Goal: Check status: Check status

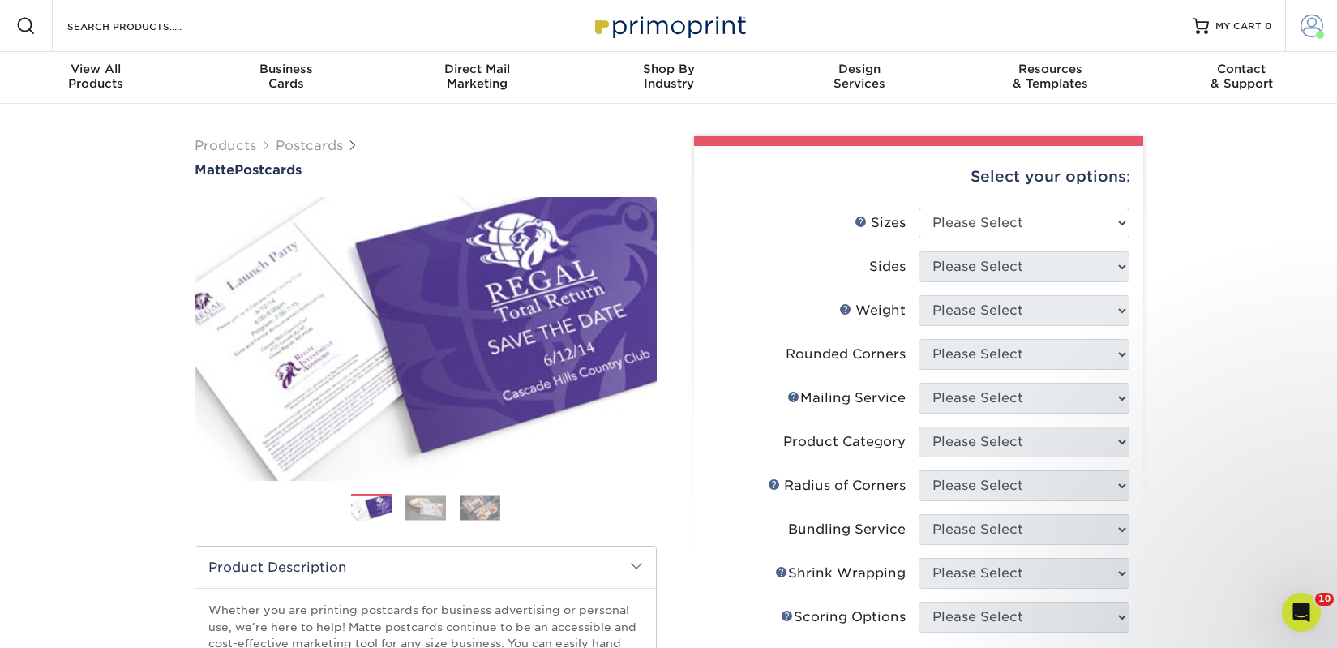
click at [1308, 31] on span at bounding box center [1312, 26] width 23 height 23
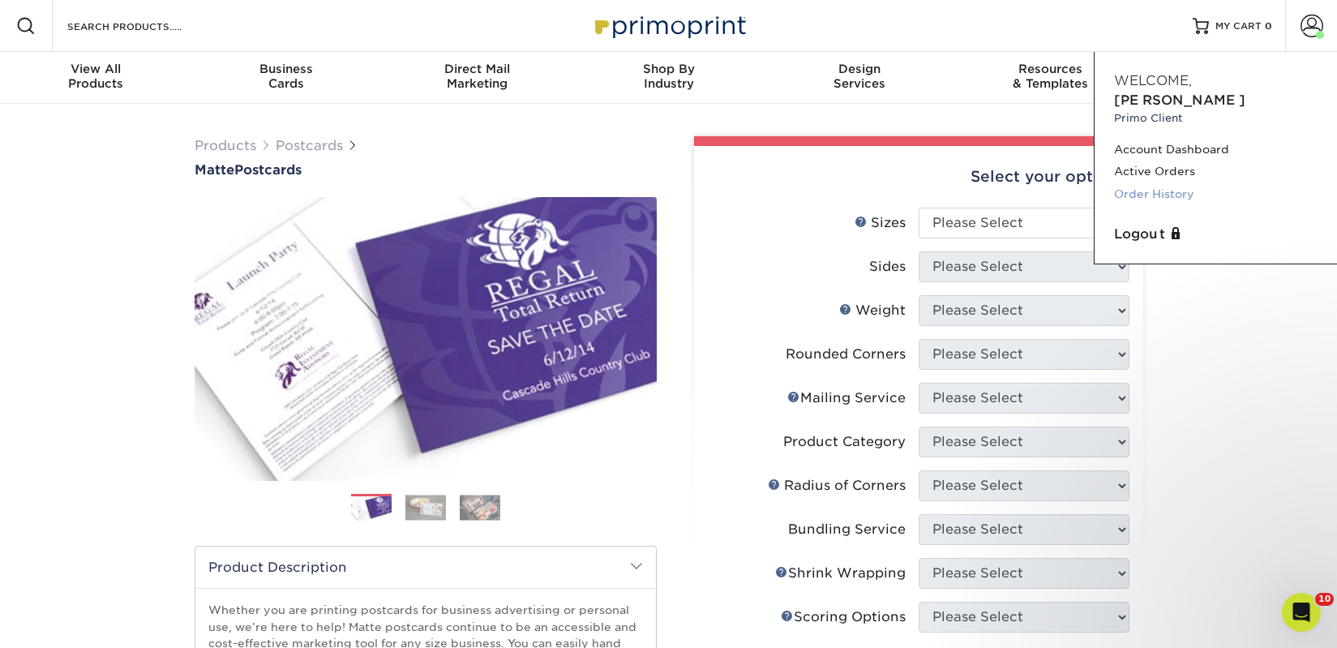
click at [1155, 183] on link "Order History" at bounding box center [1216, 194] width 204 height 22
click at [1159, 161] on link "Active Orders" at bounding box center [1216, 172] width 204 height 22
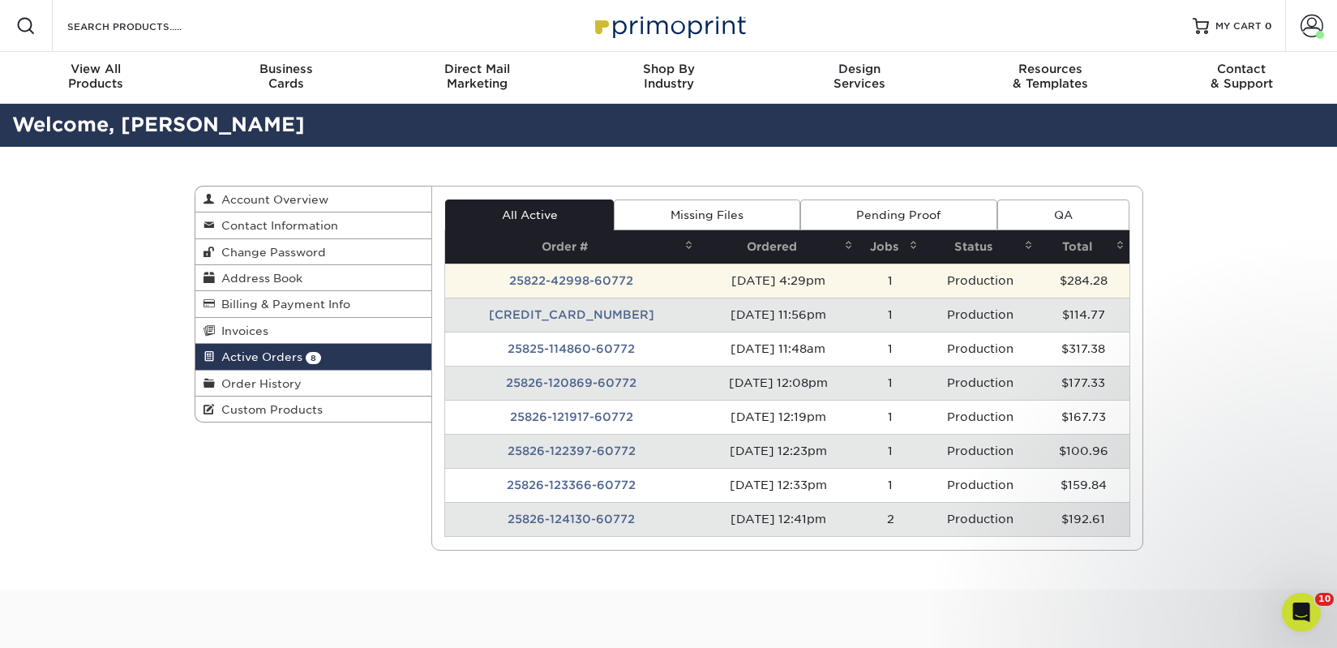
click at [581, 281] on td "25822-42998-60772" at bounding box center [571, 281] width 253 height 34
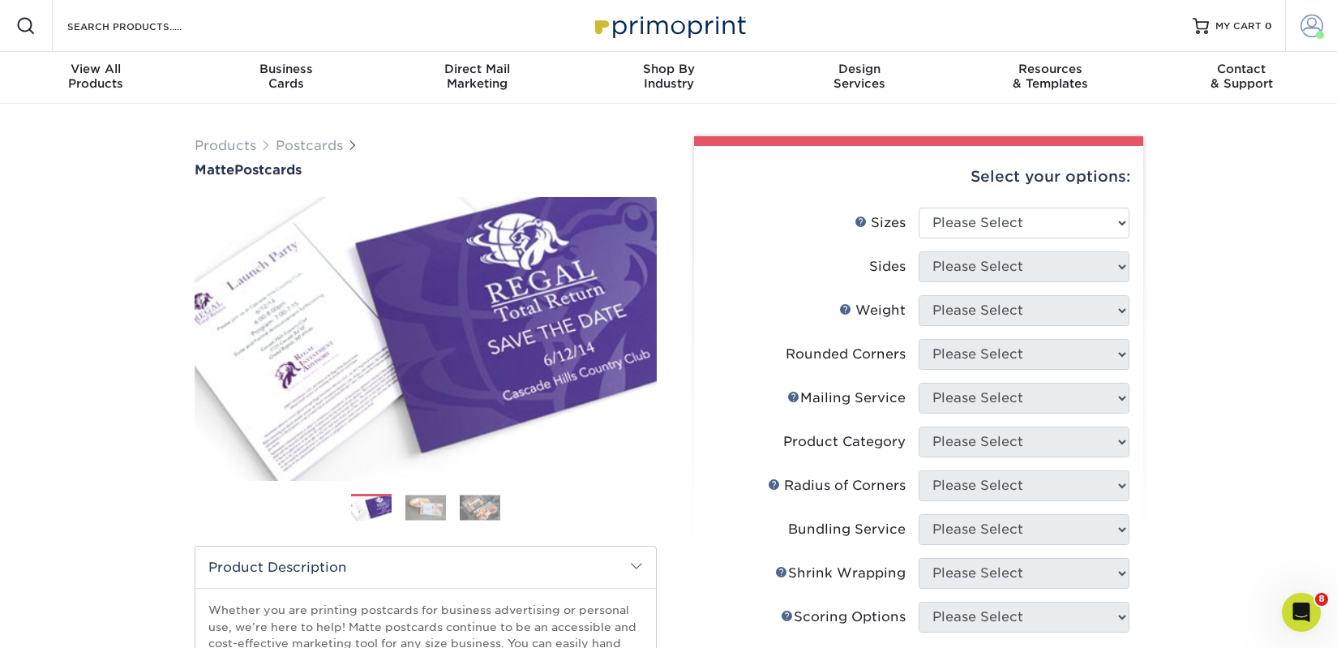
click at [1311, 32] on span at bounding box center [1312, 26] width 23 height 23
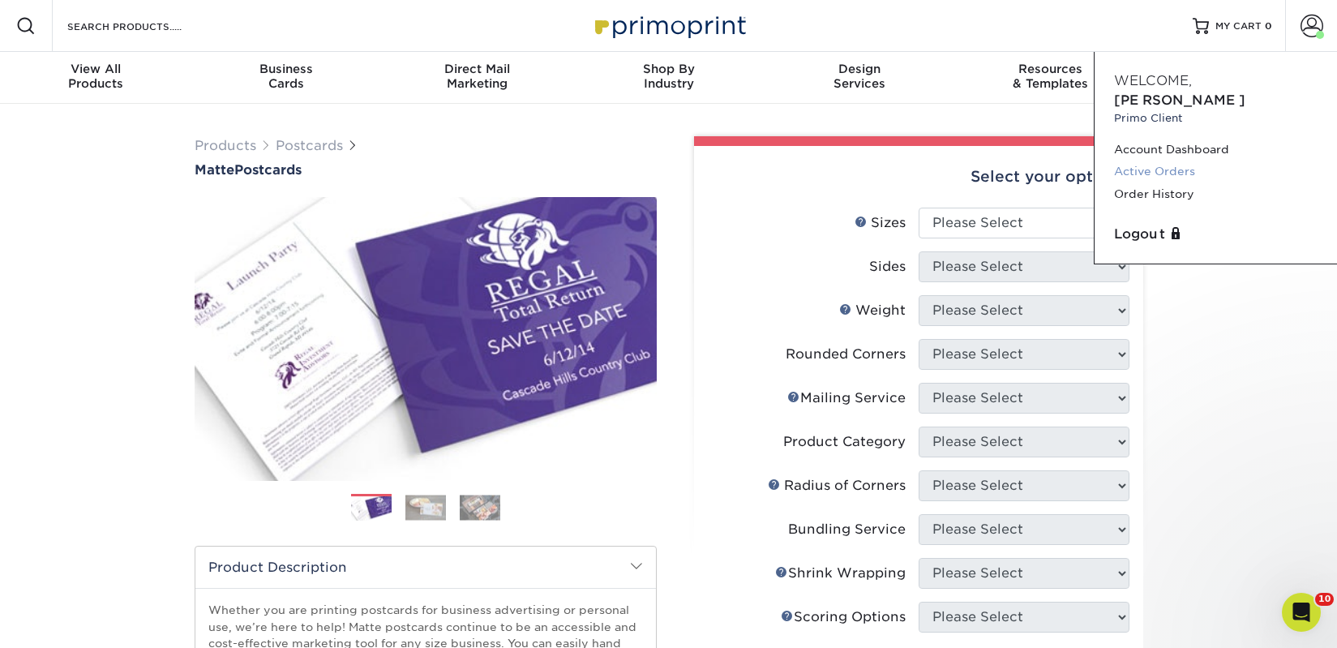
click at [1157, 161] on link "Active Orders" at bounding box center [1216, 172] width 204 height 22
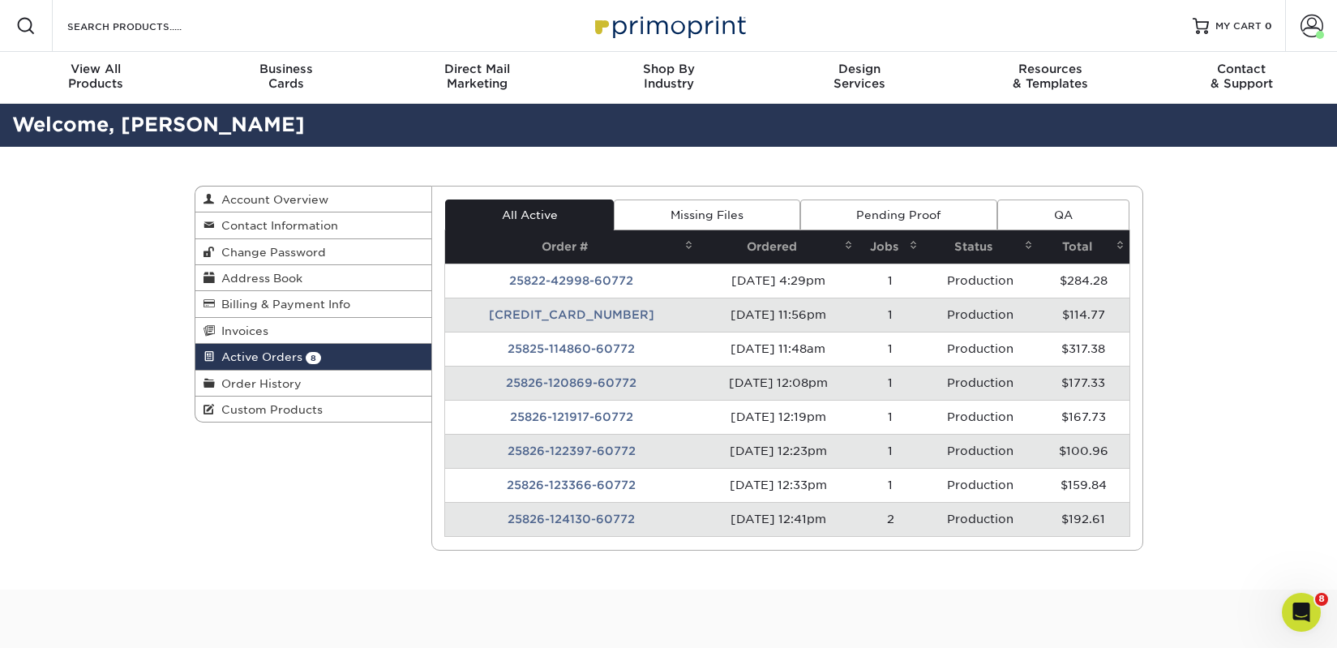
click at [585, 314] on td "[CREDIT_CARD_NUMBER]" at bounding box center [571, 315] width 253 height 34
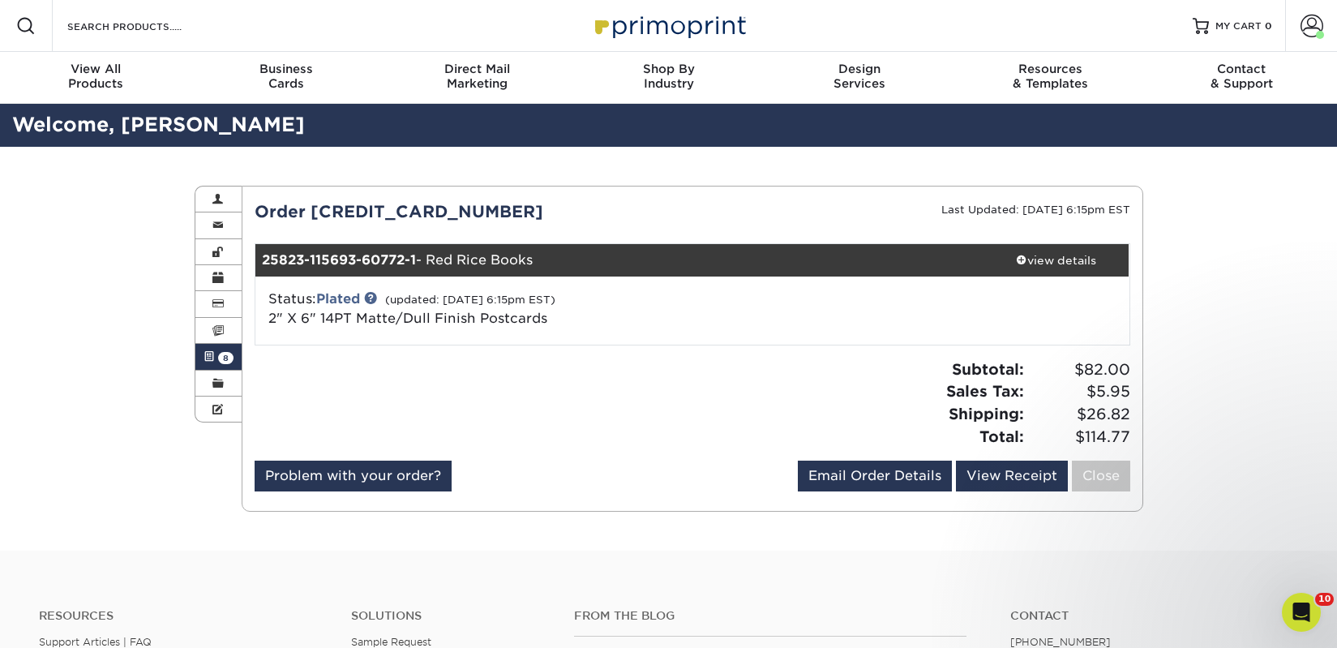
click at [230, 353] on span "8" at bounding box center [225, 358] width 15 height 12
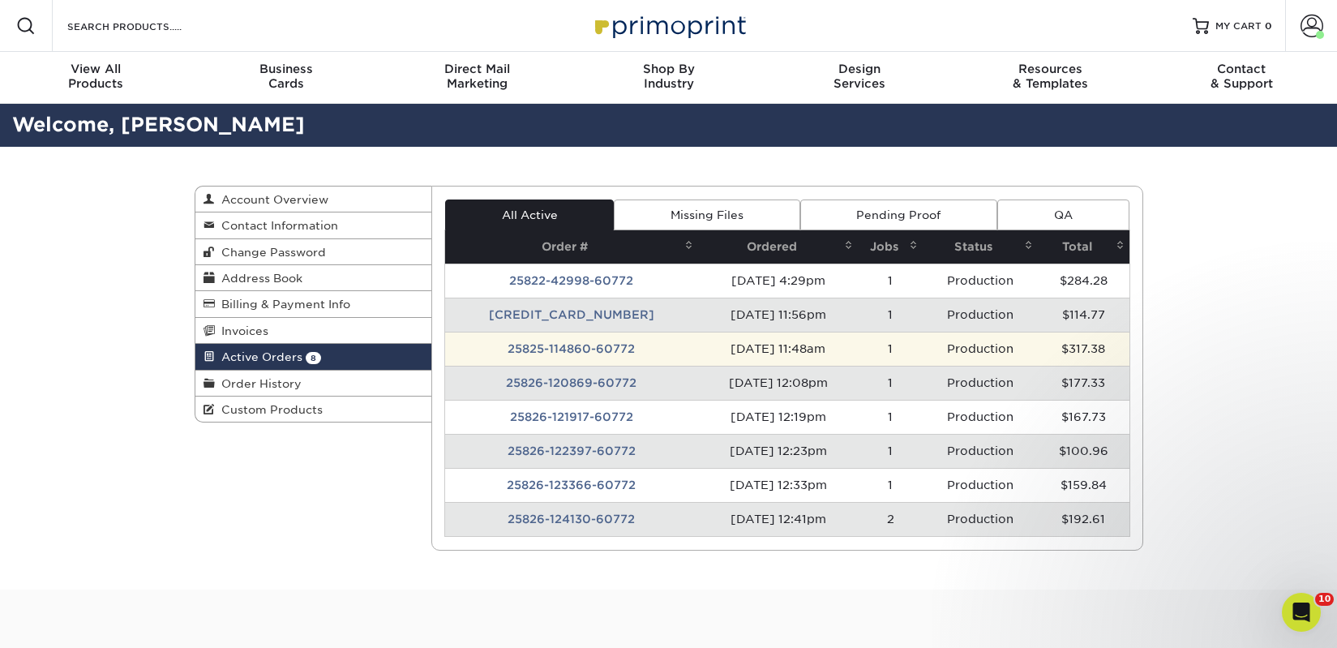
click at [524, 355] on td "25825-114860-60772" at bounding box center [571, 349] width 253 height 34
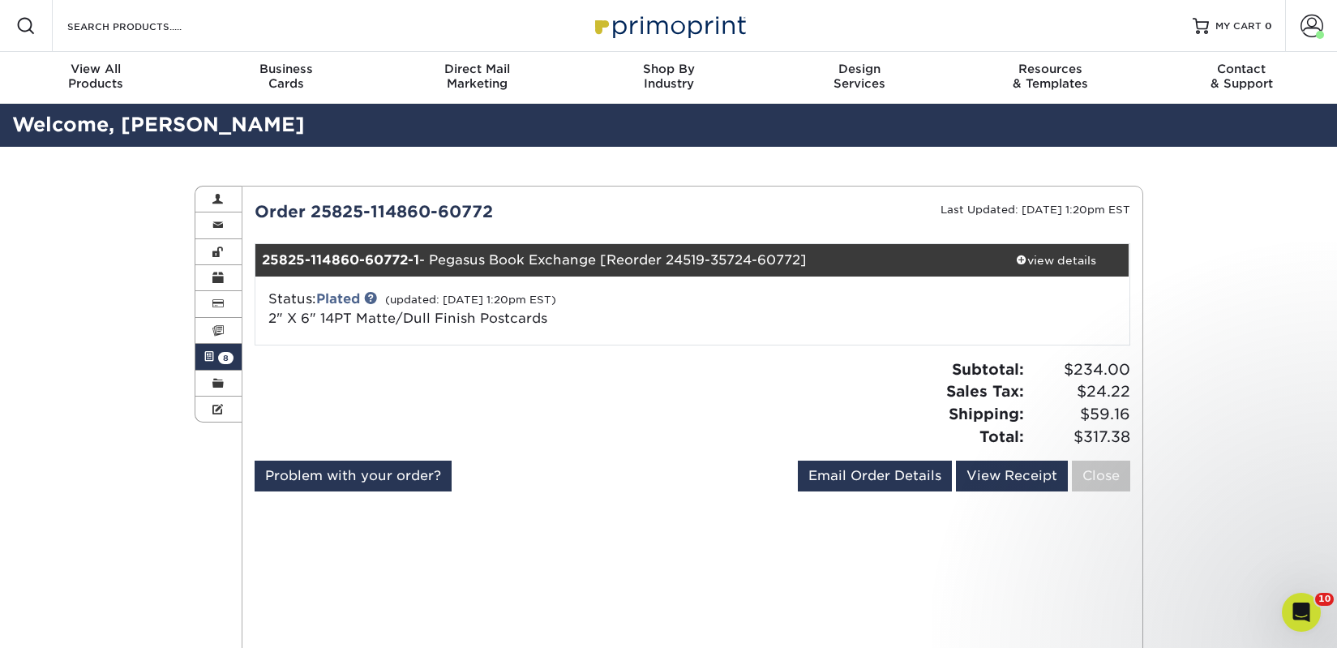
click at [228, 353] on span "8" at bounding box center [225, 358] width 15 height 12
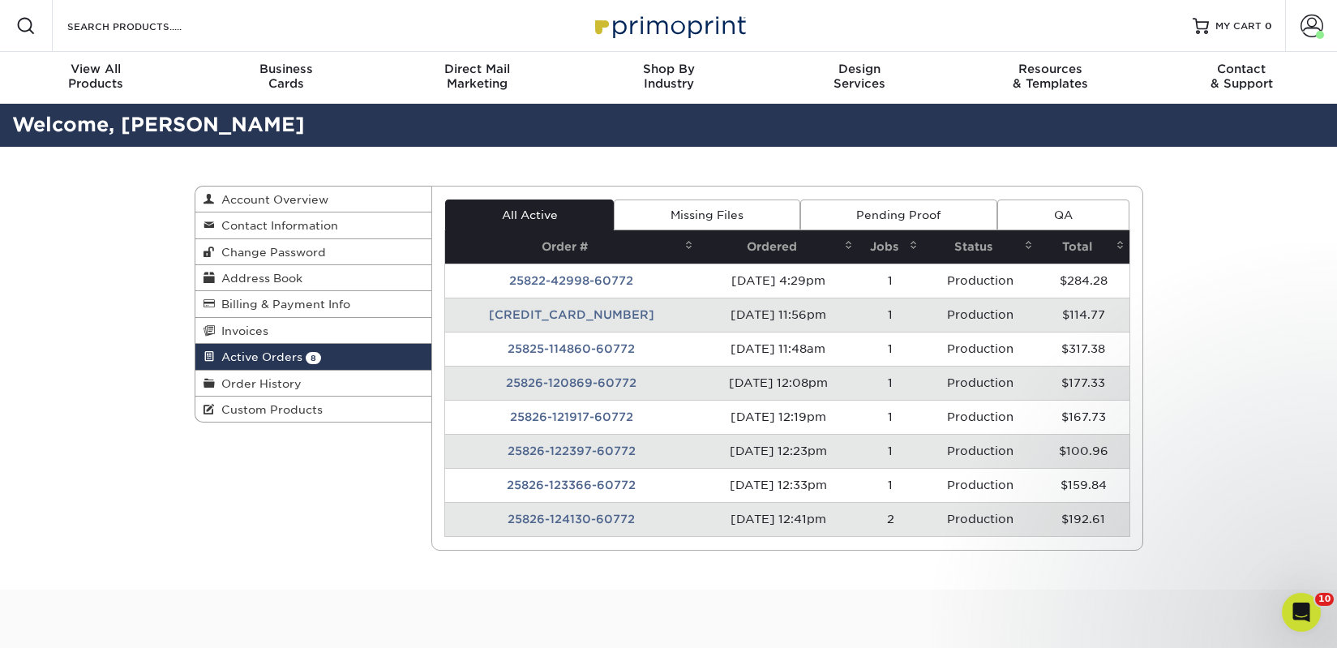
click at [556, 382] on td "25826-120869-60772" at bounding box center [571, 383] width 253 height 34
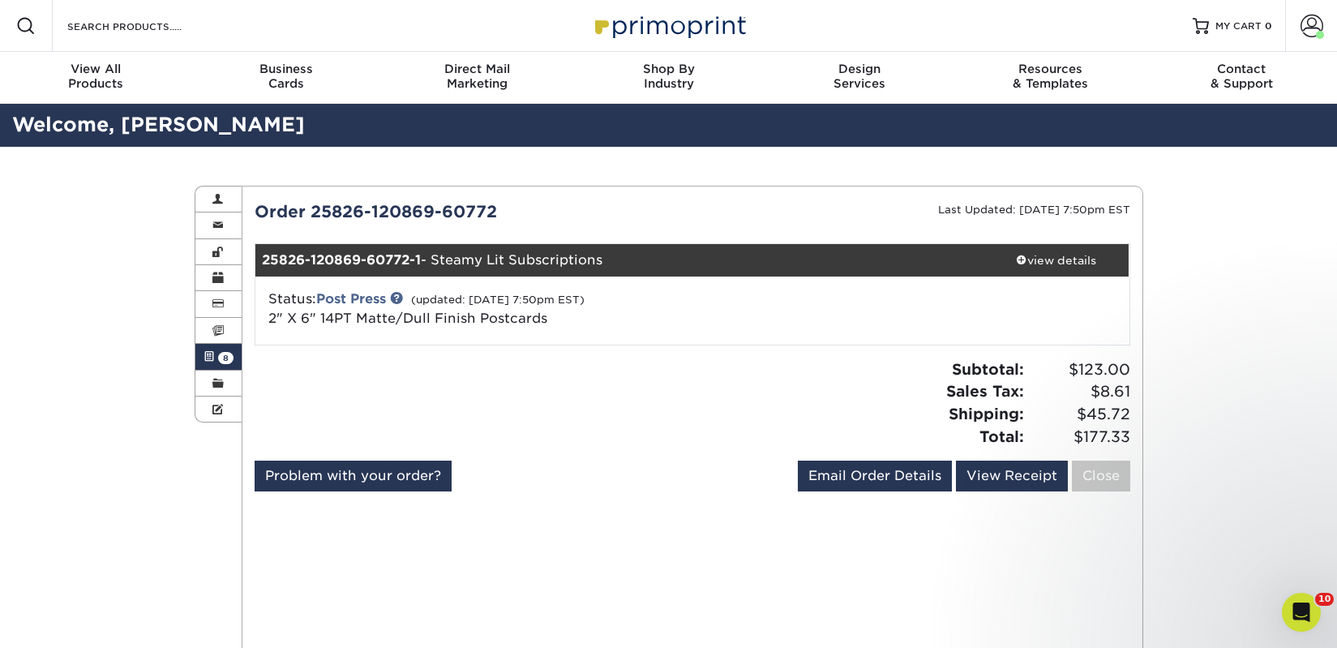
click at [210, 355] on span at bounding box center [209, 356] width 11 height 13
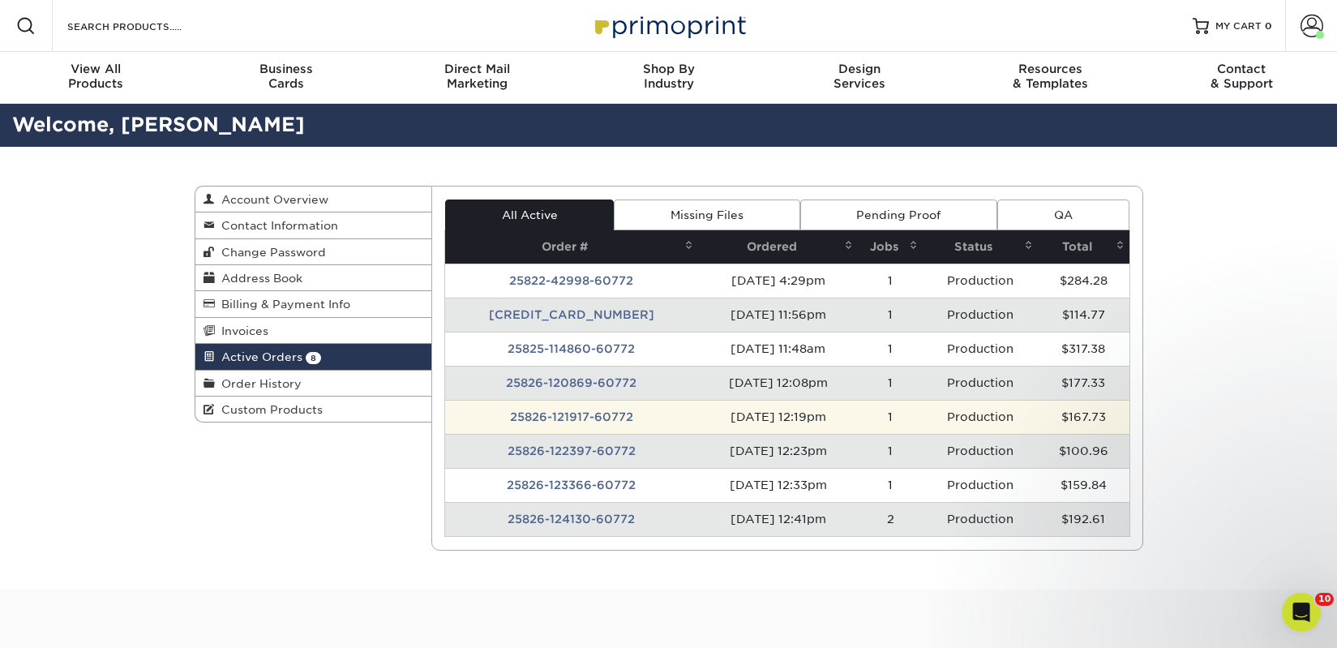
click at [566, 412] on td "25826-121917-60772" at bounding box center [571, 417] width 253 height 34
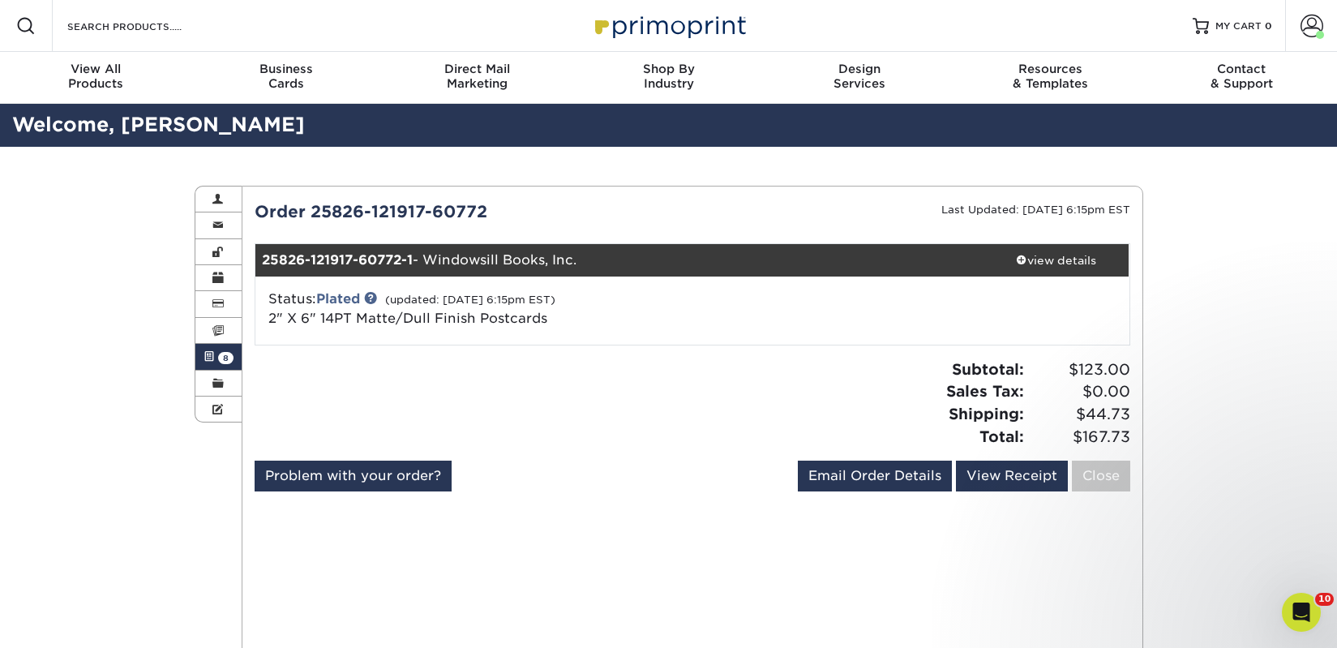
drag, startPoint x: 228, startPoint y: 358, endPoint x: 260, endPoint y: 358, distance: 32.5
click at [227, 358] on span "8" at bounding box center [225, 358] width 15 height 12
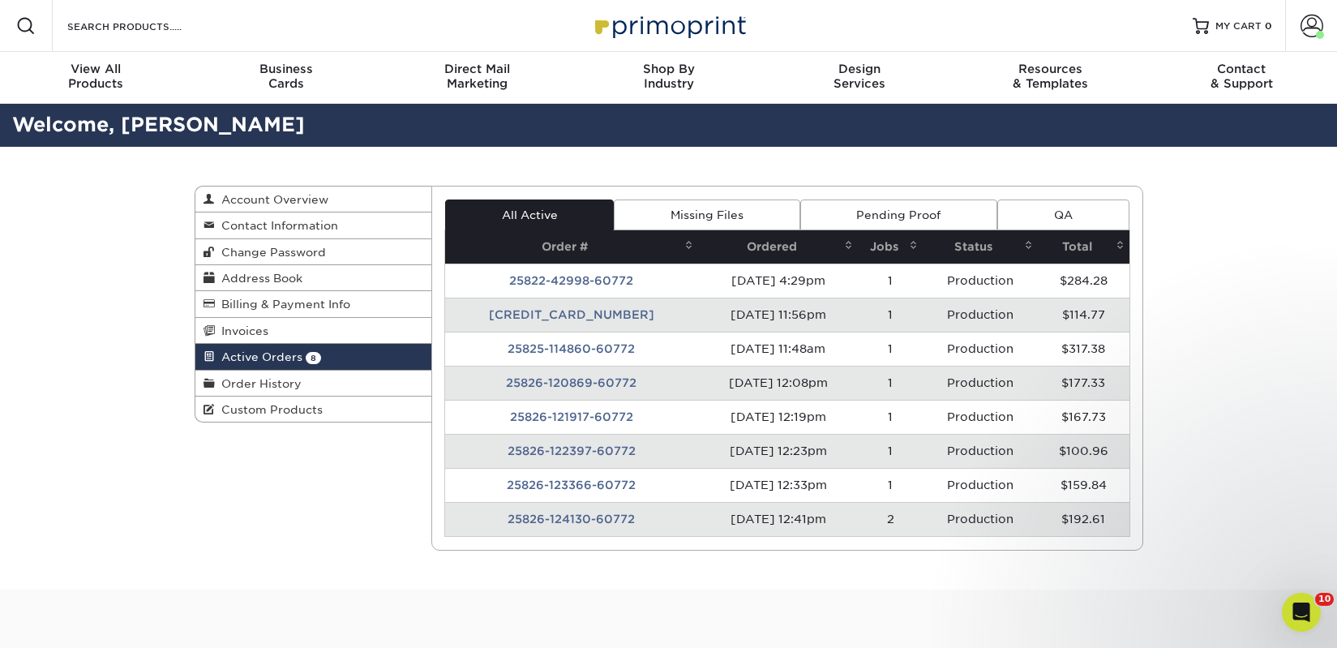
click at [557, 445] on td "25826-122397-60772" at bounding box center [571, 451] width 253 height 34
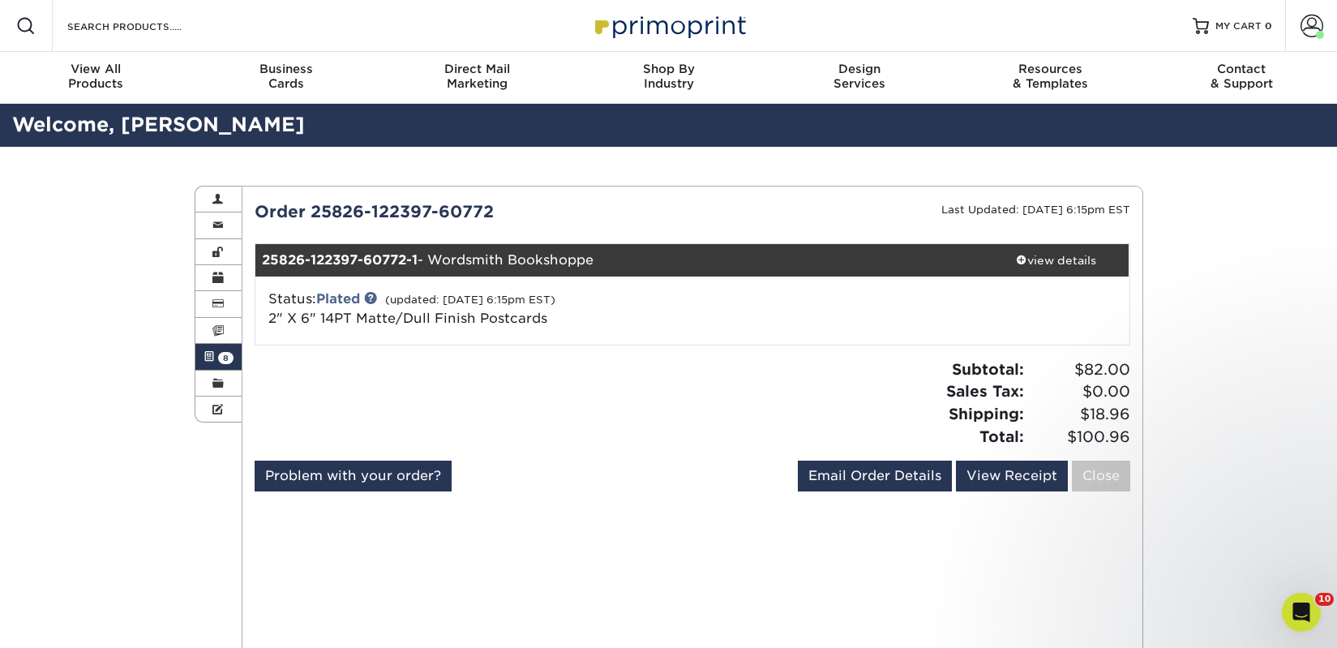
click at [224, 361] on span "8" at bounding box center [225, 358] width 15 height 12
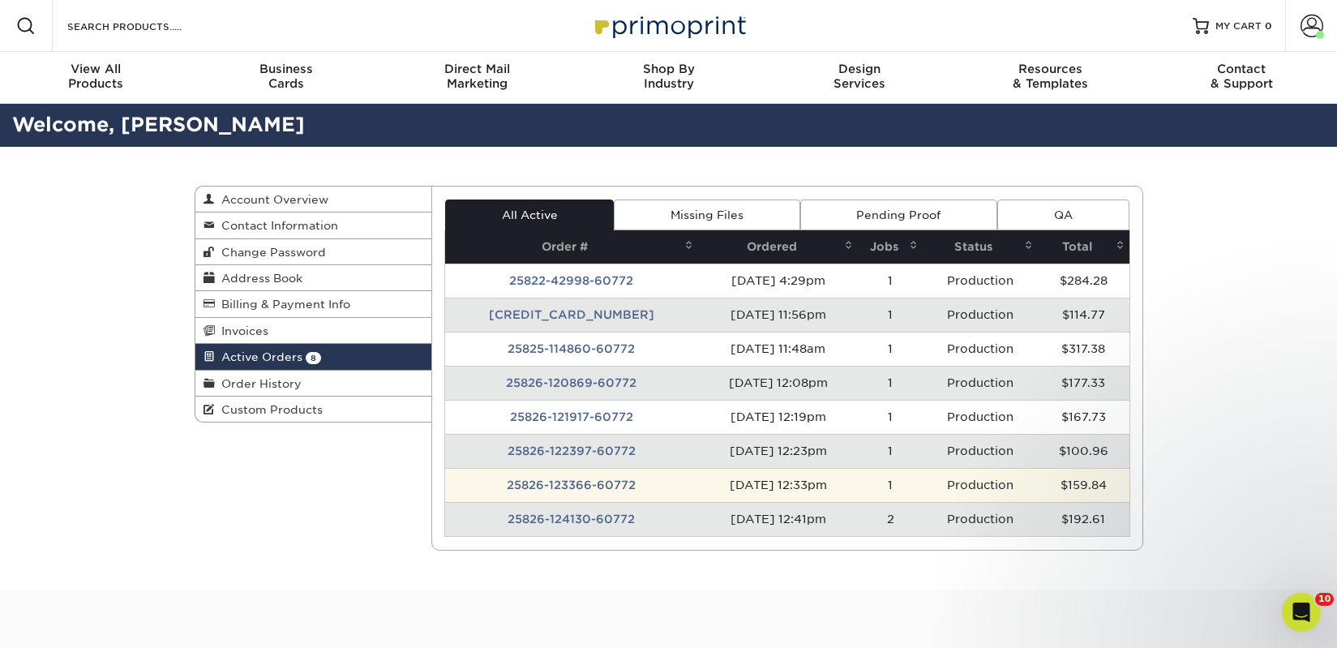
click at [567, 478] on td "25826-123366-60772" at bounding box center [571, 485] width 253 height 34
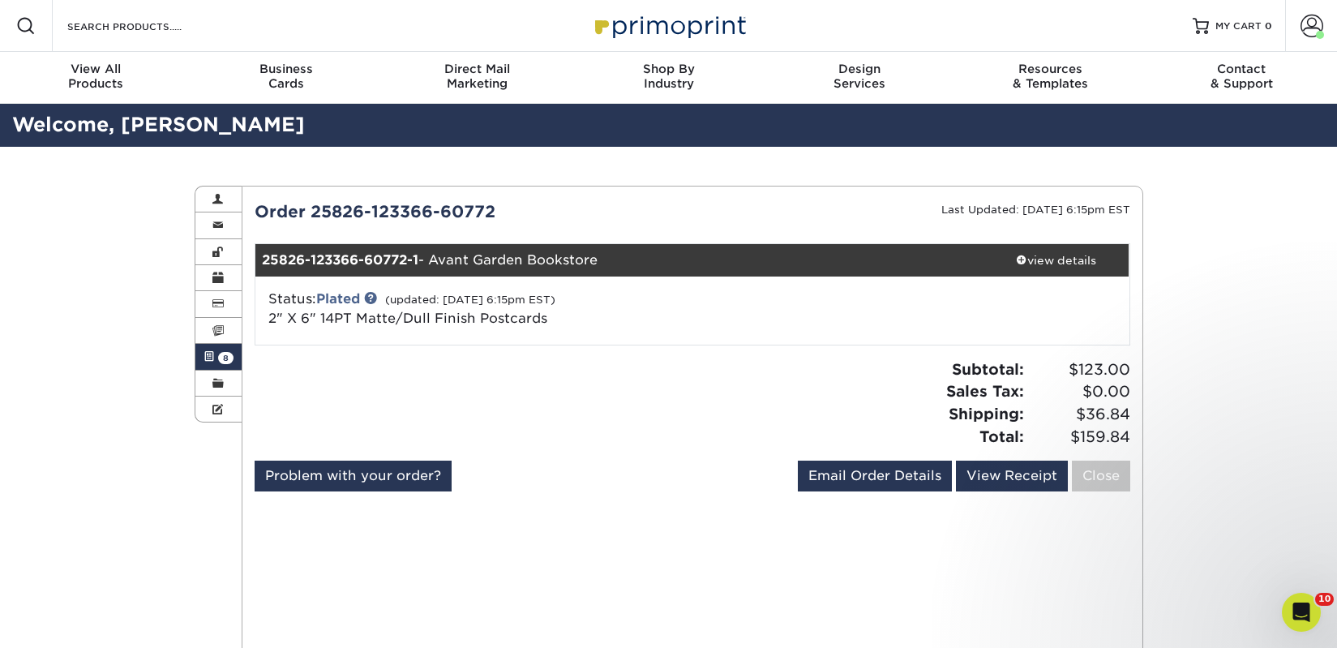
click at [221, 365] on link "Active Orders 8" at bounding box center [218, 357] width 47 height 26
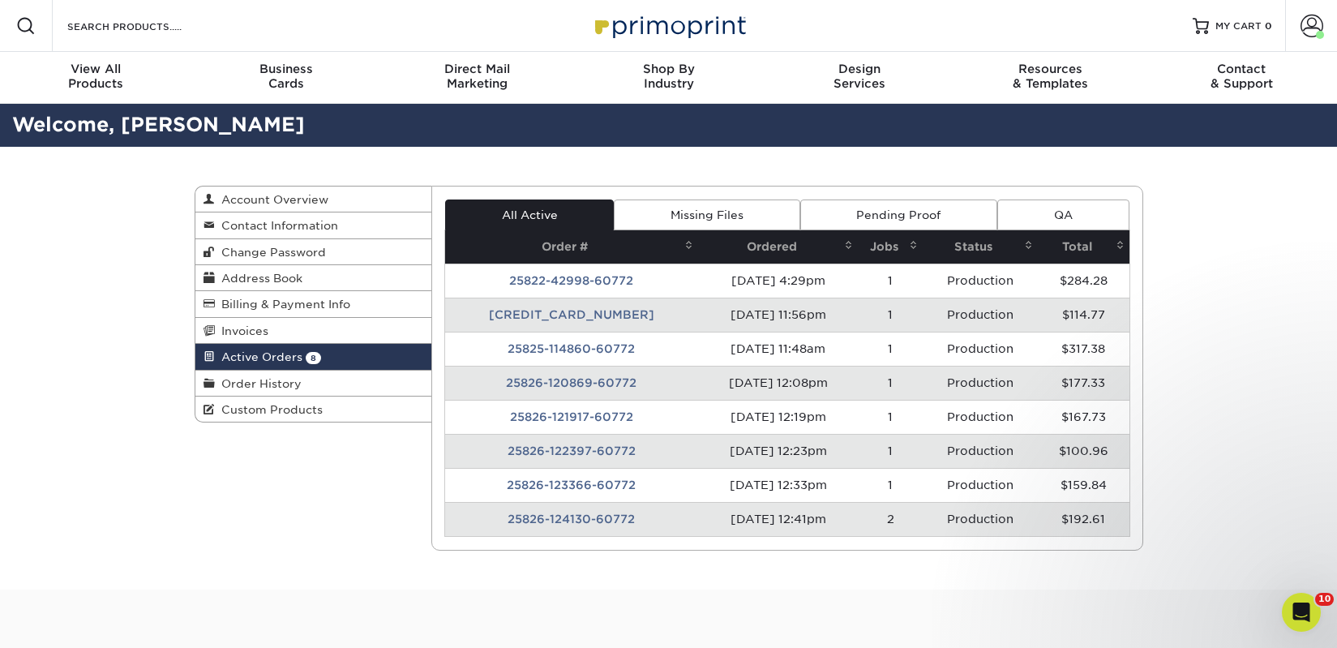
click at [525, 514] on td "25826-124130-60772" at bounding box center [571, 519] width 253 height 34
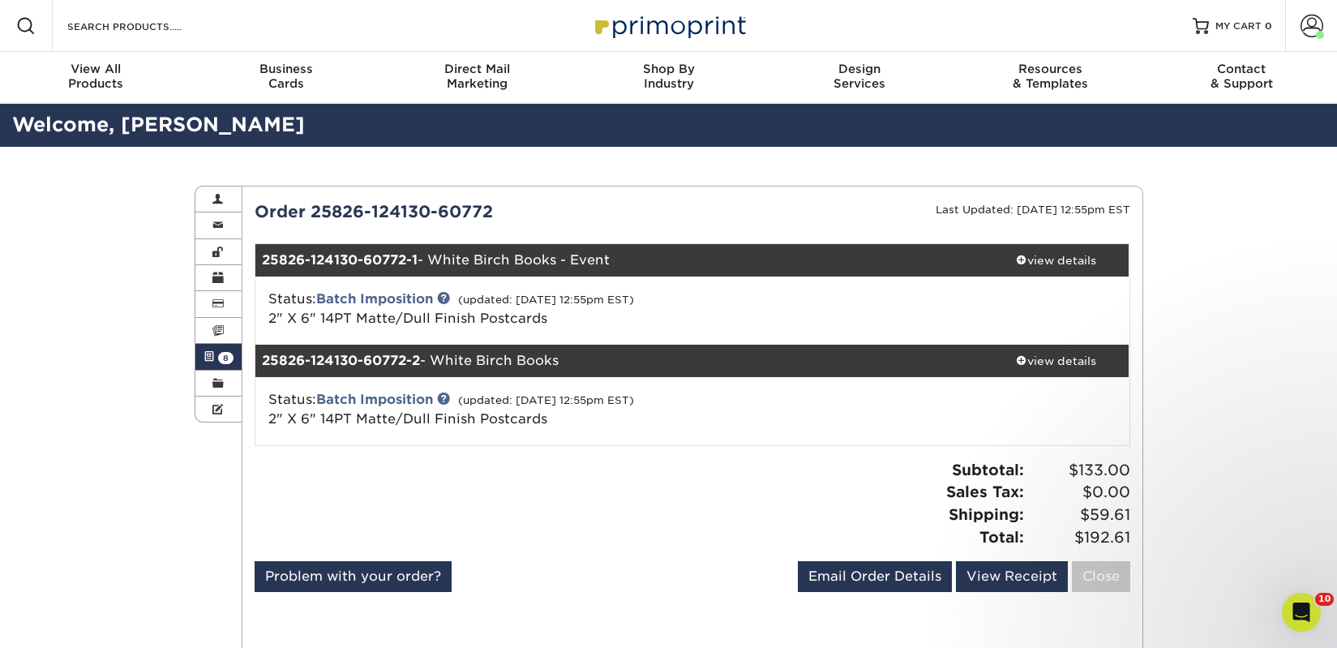
click at [235, 358] on link "Active Orders 8" at bounding box center [218, 357] width 47 height 26
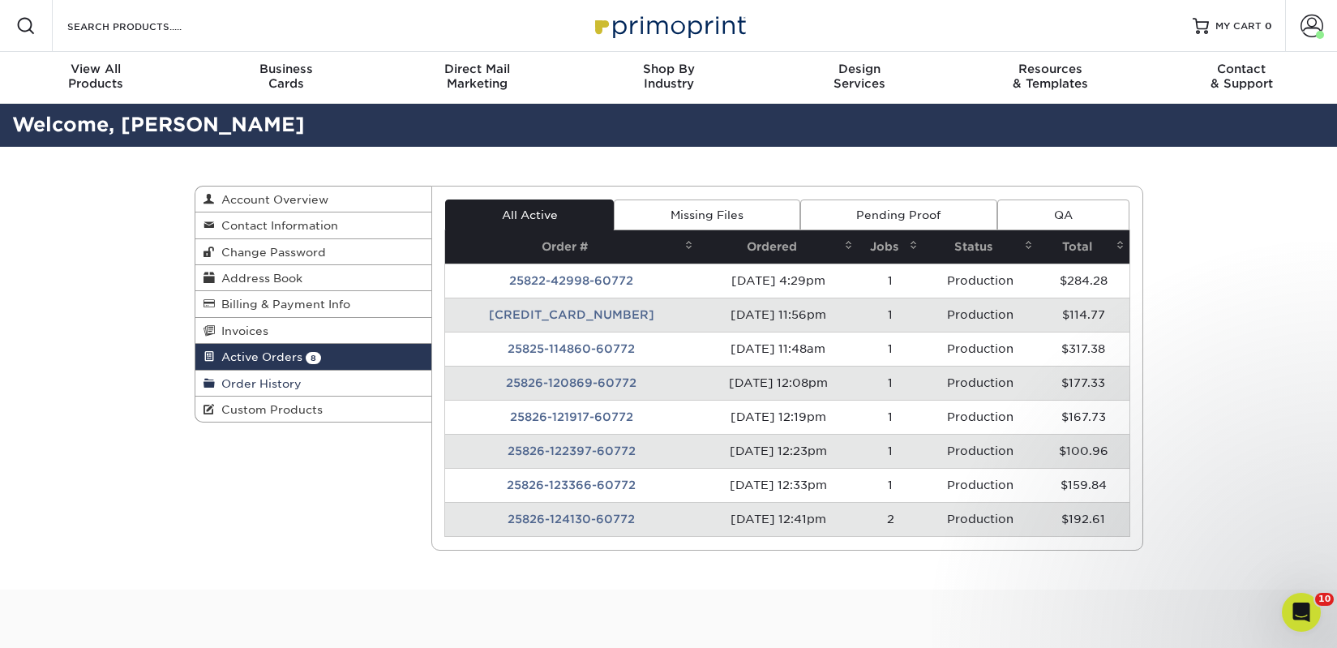
click at [276, 379] on span "Order History" at bounding box center [258, 383] width 87 height 13
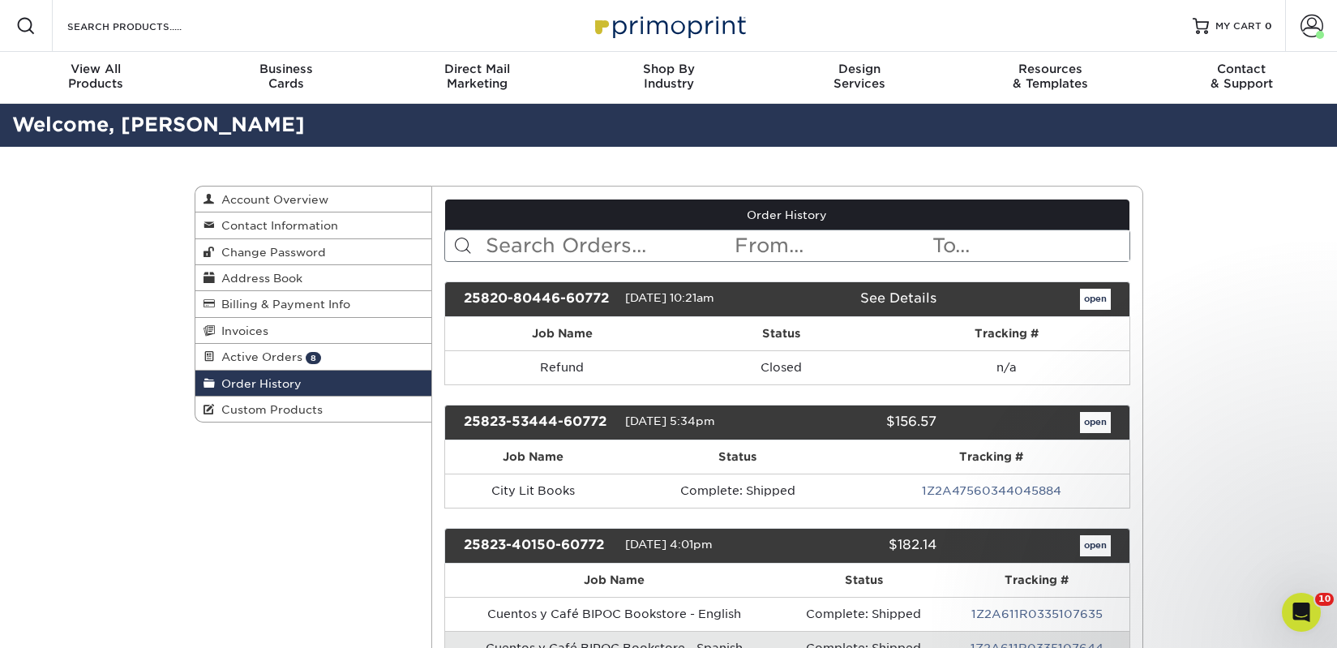
click at [531, 240] on input "text" at bounding box center [608, 245] width 249 height 31
type input "bookends"
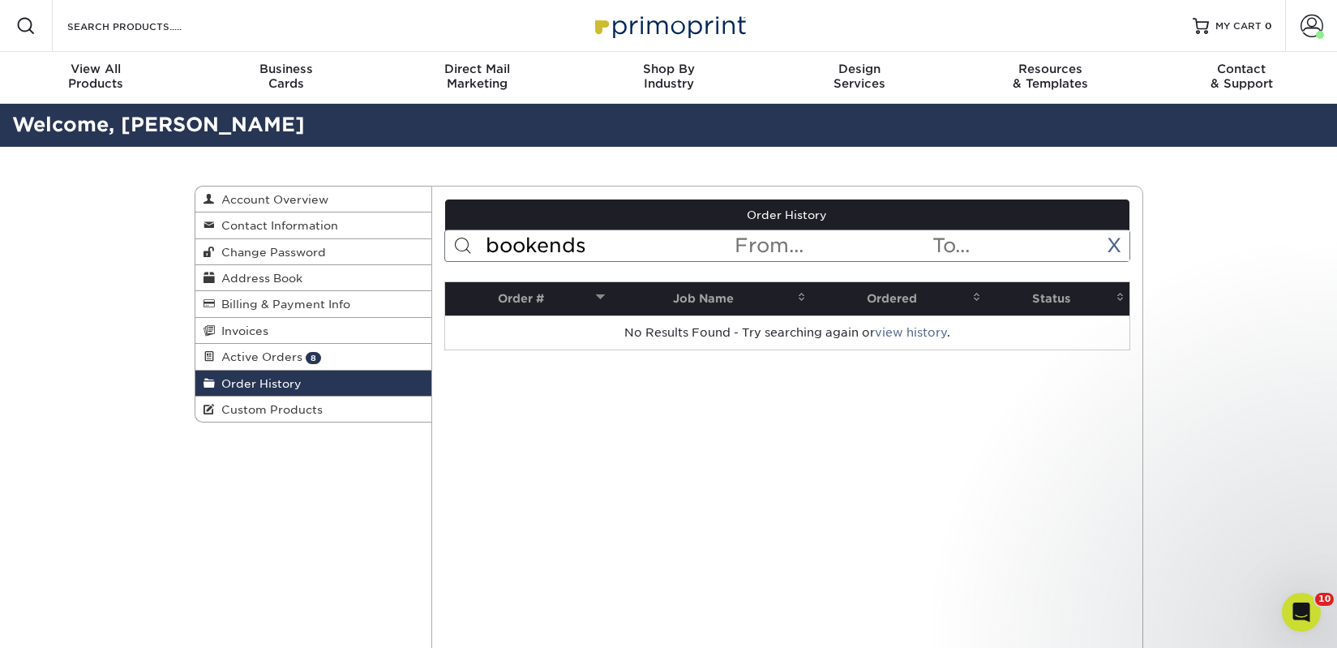
click at [592, 250] on input "bookends" at bounding box center [608, 245] width 249 height 31
